Goal: Task Accomplishment & Management: Use online tool/utility

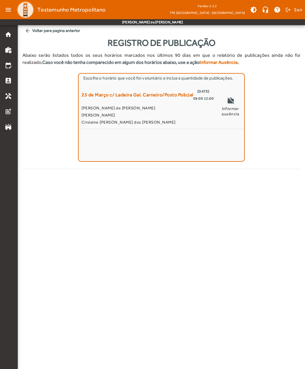
click at [95, 110] on span "[PERSON_NAME] de [PERSON_NAME]" at bounding box center [148, 107] width 132 height 7
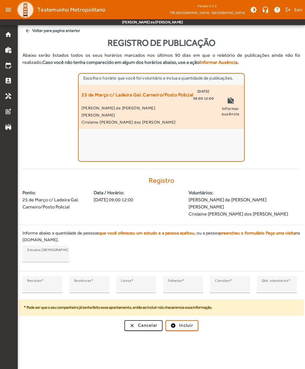
click at [33, 280] on mat-label "Revistas" at bounding box center [34, 280] width 14 height 4
click at [33, 283] on input "*" at bounding box center [42, 286] width 30 height 7
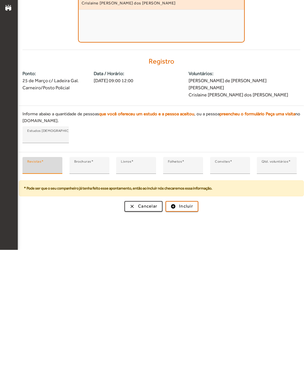
type input "*"
click at [179, 318] on span "submit" at bounding box center [182, 325] width 32 height 14
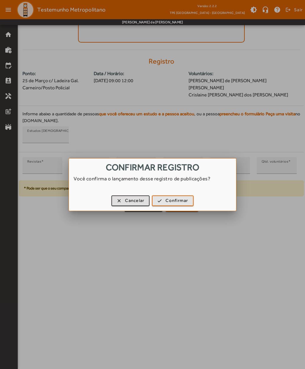
click at [167, 199] on span "Confirmar" at bounding box center [176, 200] width 22 height 7
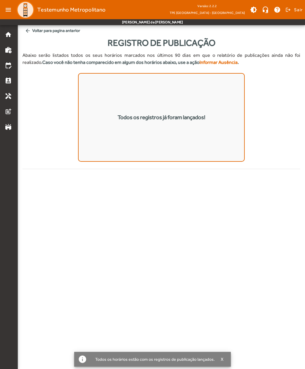
click at [33, 31] on span "arrow_back Voltar para pagina anterior" at bounding box center [161, 30] width 278 height 11
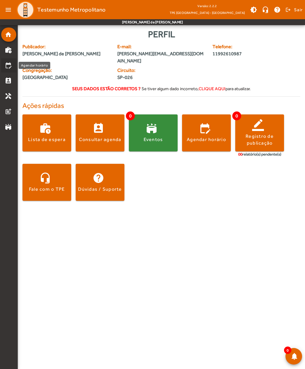
click at [9, 69] on mat-icon "edit_calendar" at bounding box center [8, 65] width 7 height 7
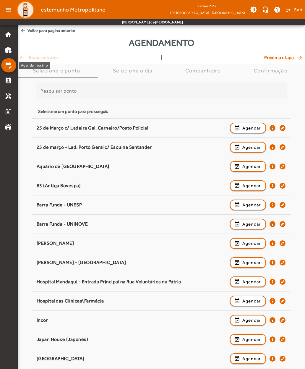
click at [50, 127] on div "25 de Março c/ Ladeira Gal. Carneiro/Posto Policial" at bounding box center [132, 128] width 190 height 6
click at [7, 38] on mat-list-item "home" at bounding box center [8, 34] width 15 height 14
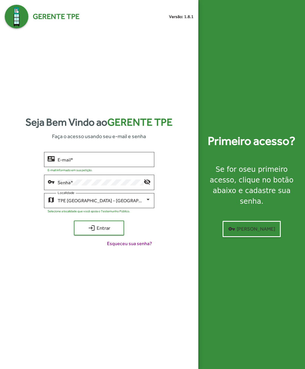
click at [63, 162] on input "E-mail *" at bounding box center [104, 159] width 93 height 5
type input "**********"
click at [86, 233] on span "login Entrar" at bounding box center [99, 227] width 40 height 11
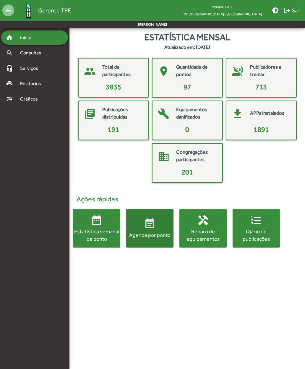
click at [149, 227] on mat-icon "event_note" at bounding box center [150, 224] width 12 height 12
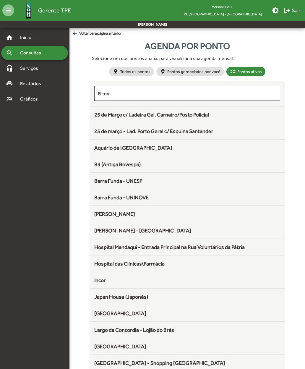
click at [99, 115] on span "25 de Março c/ Ladeira Gal. Carneiro/Posto Policial" at bounding box center [151, 114] width 115 height 6
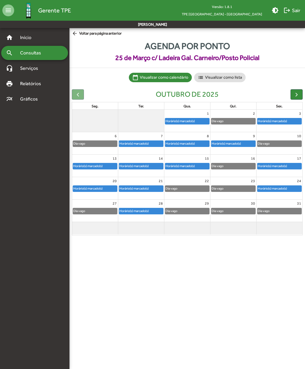
click at [293, 96] on button "button" at bounding box center [296, 94] width 12 height 10
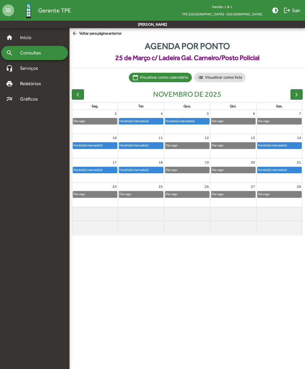
click at [79, 95] on span "button" at bounding box center [78, 94] width 6 height 6
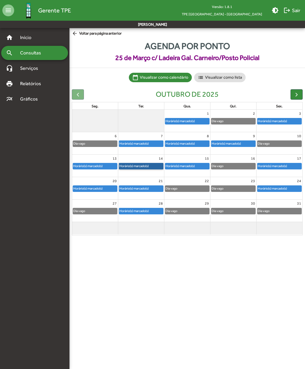
click at [129, 163] on link "Horário(s) marcado(s)" at bounding box center [141, 166] width 45 height 6
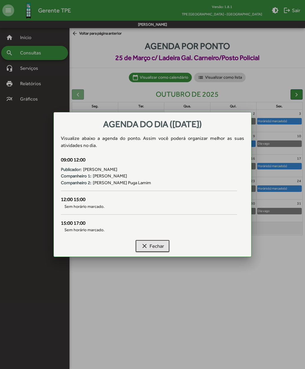
click at [141, 246] on mat-icon "clear" at bounding box center [144, 245] width 7 height 7
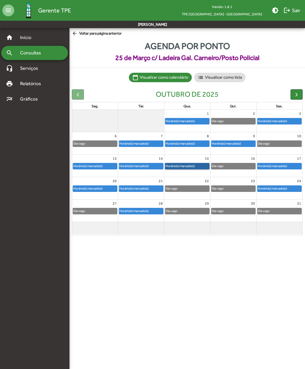
click at [179, 165] on link "Horário(s) marcado(s)" at bounding box center [187, 166] width 45 height 6
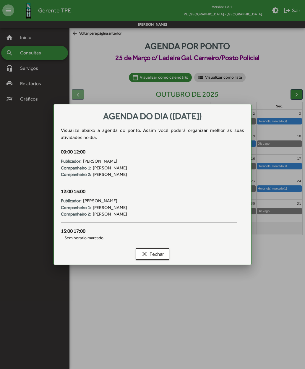
click at [144, 253] on mat-icon "clear" at bounding box center [144, 253] width 7 height 7
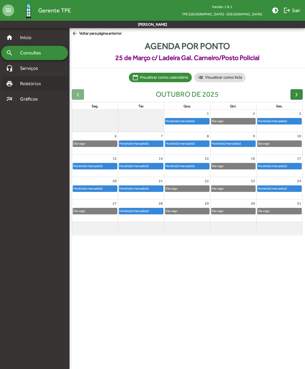
click at [24, 86] on span "Relatórios" at bounding box center [33, 83] width 32 height 7
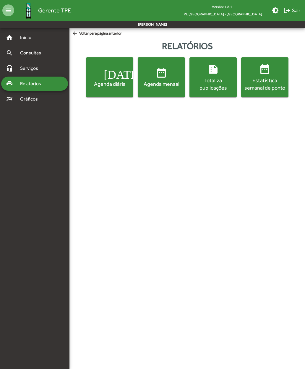
click at [208, 82] on div "Totaliza publicações" at bounding box center [212, 83] width 45 height 15
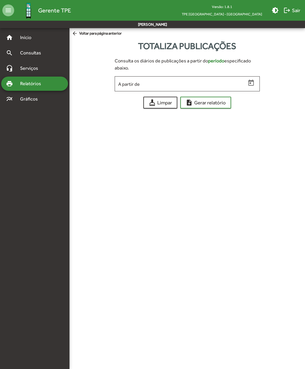
click at [123, 85] on input "A partir de" at bounding box center [182, 83] width 128 height 5
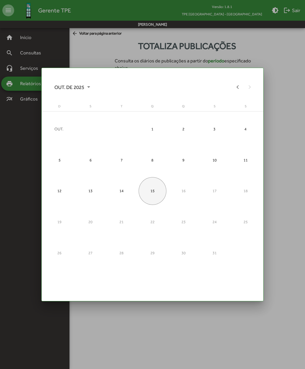
click at [151, 192] on div "15" at bounding box center [153, 191] width 28 height 28
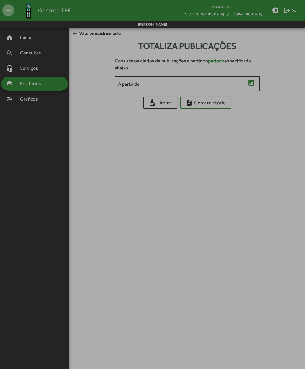
type input "**********"
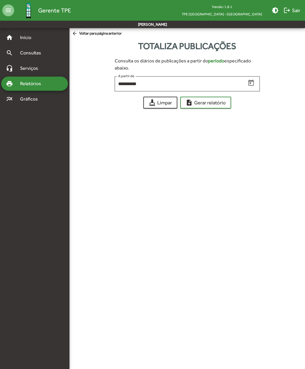
click at [199, 103] on span "note_add Gerar relatório" at bounding box center [205, 102] width 40 height 11
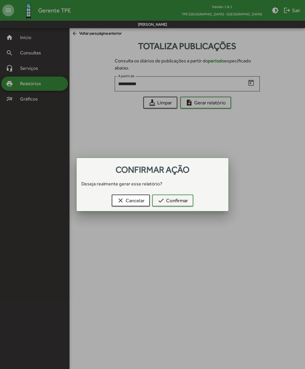
click at [162, 200] on mat-icon "check" at bounding box center [160, 200] width 7 height 7
